Goal: Information Seeking & Learning: Understand process/instructions

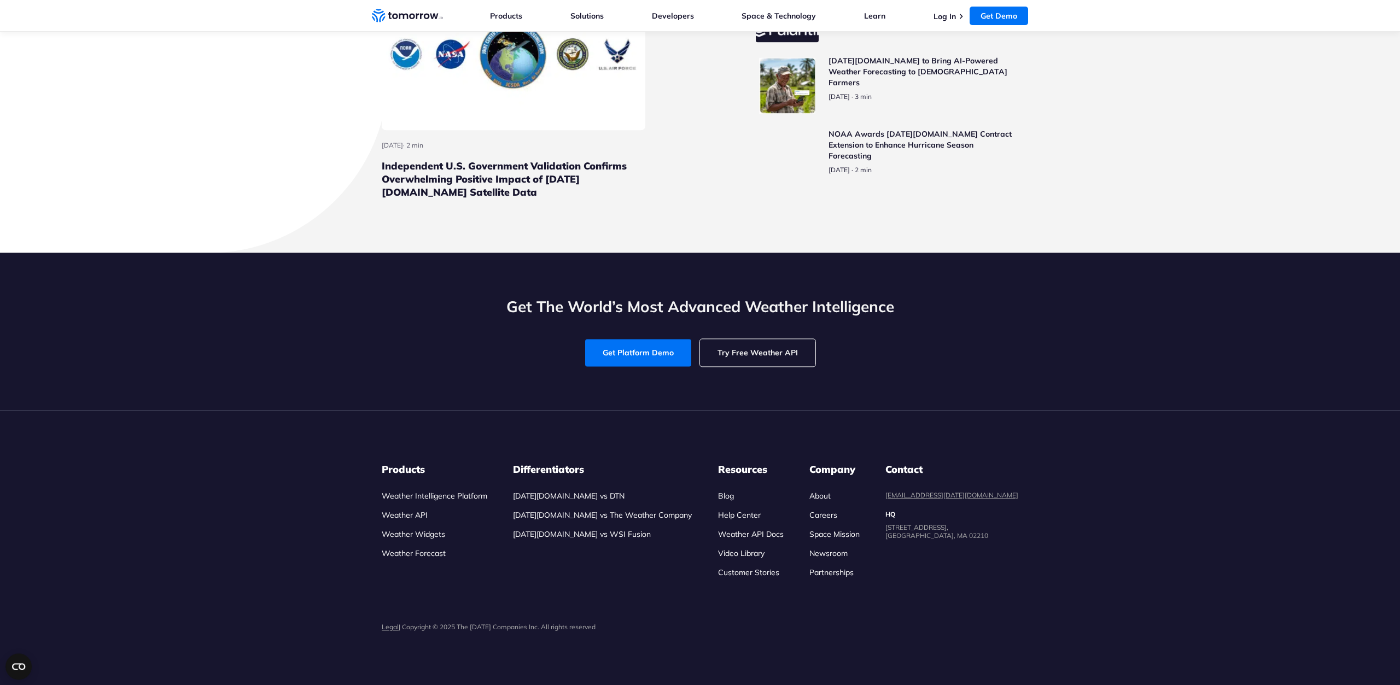
scroll to position [3575, 0]
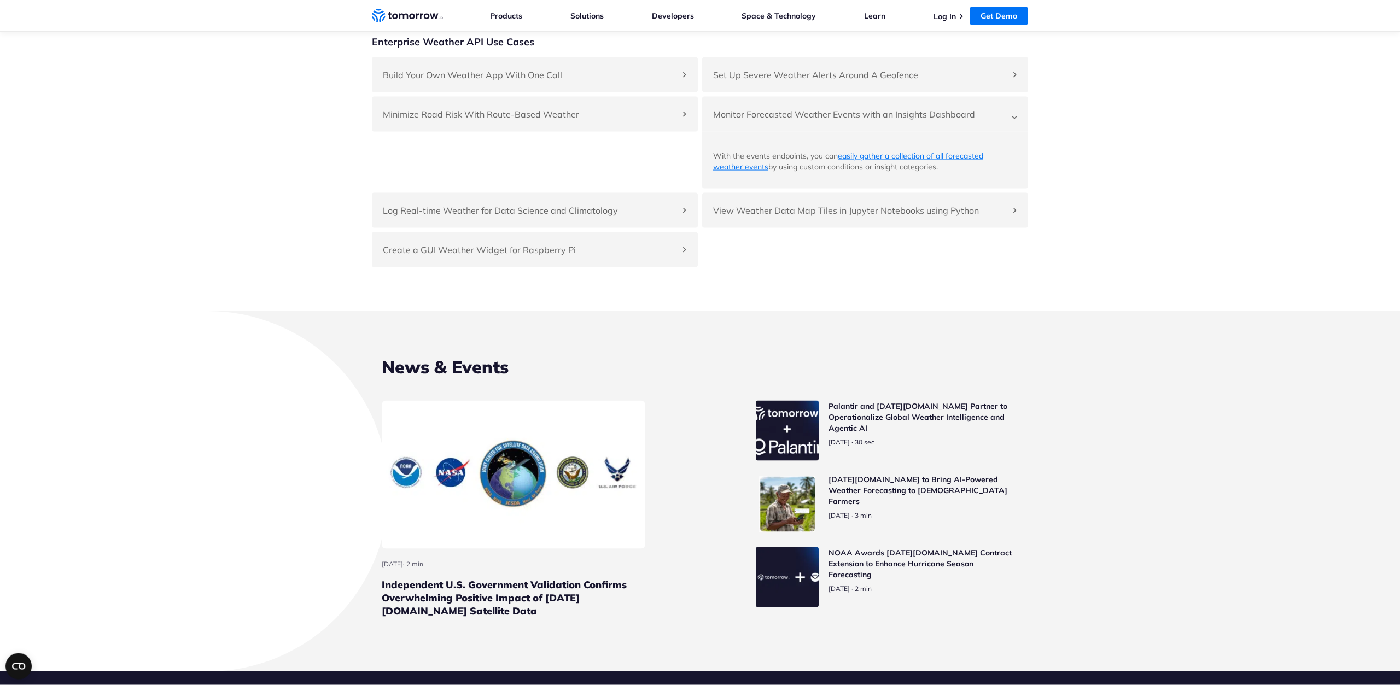
scroll to position [3007, 0]
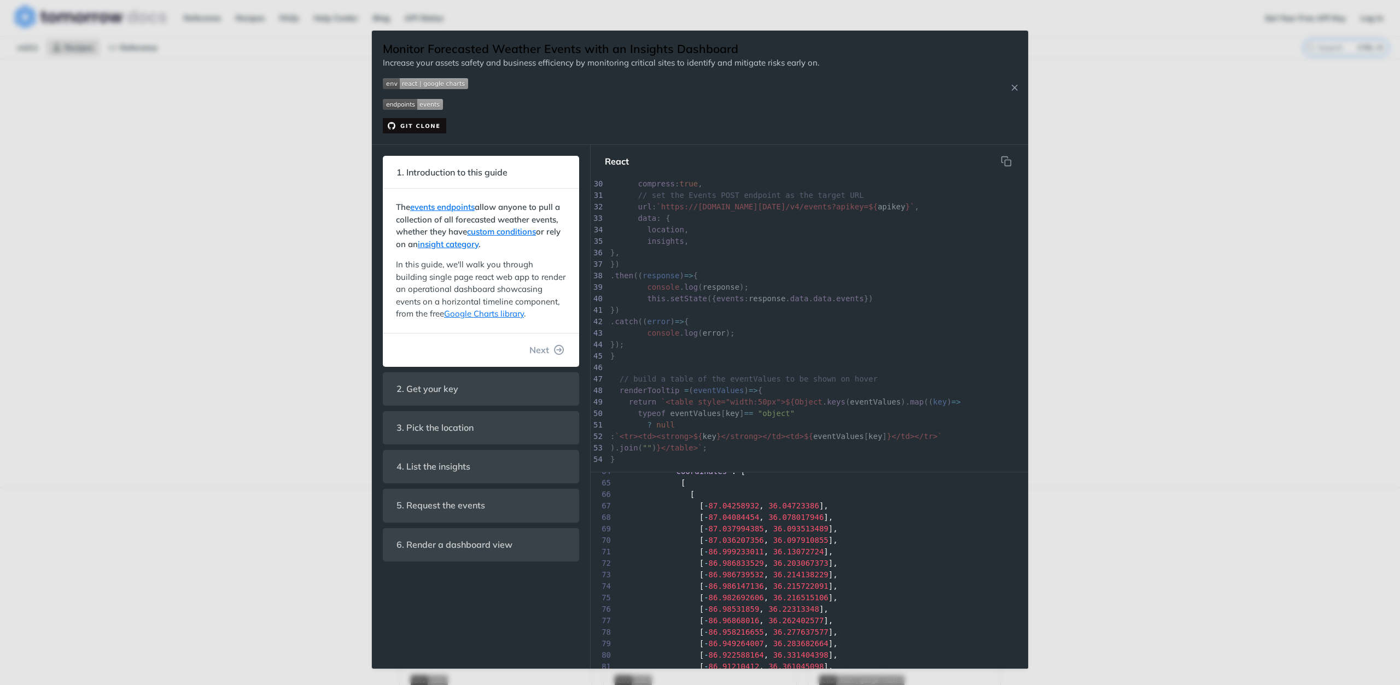
scroll to position [768, 0]
click at [1014, 88] on icon "Close Recipe" at bounding box center [1015, 88] width 10 height 10
